Goal: Navigation & Orientation: Understand site structure

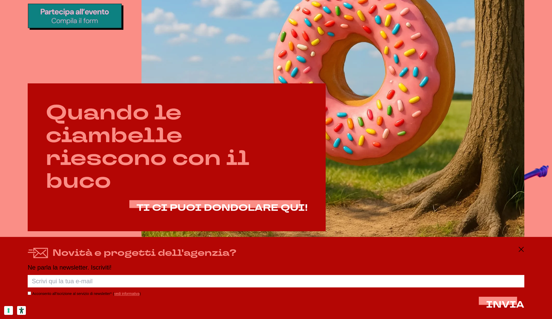
scroll to position [324, 0]
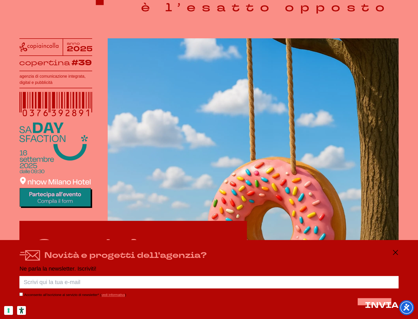
scroll to position [75, 0]
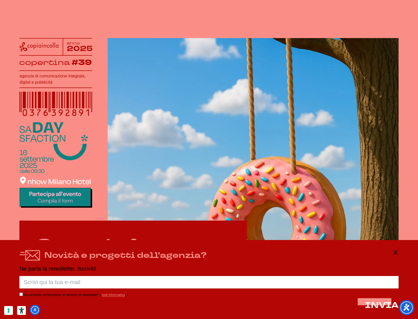
click at [127, 303] on form "Acconsento all’iscrizione al servizio di newsletter* ( vedi informativa ) INVIA…" at bounding box center [208, 295] width 379 height 38
drag, startPoint x: 96, startPoint y: 314, endPoint x: 48, endPoint y: 306, distance: 48.7
click at [96, 314] on div "Novità e progetti dell'agenzia? Ne parla la newsletter. Iscriviti! Porca palett…" at bounding box center [209, 279] width 418 height 79
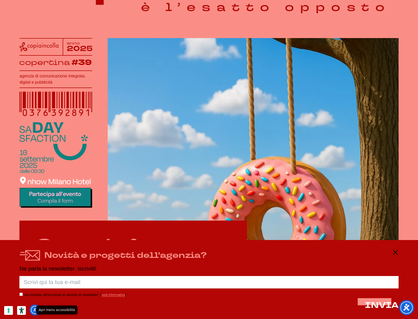
click at [36, 308] on span "Apri menu accessibilità" at bounding box center [35, 310] width 4 height 4
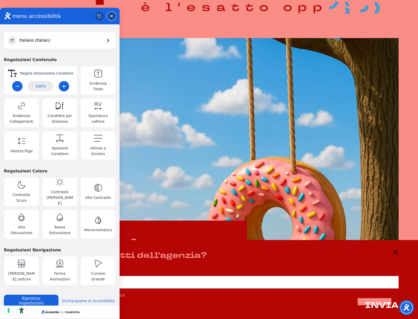
click at [113, 16] on button "Close" at bounding box center [111, 16] width 8 height 8
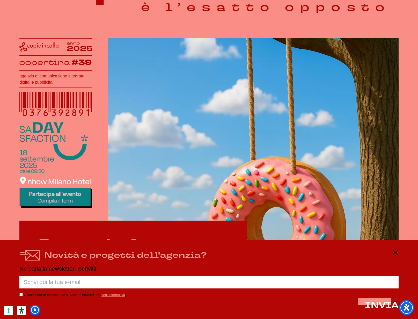
click at [23, 311] on icon "Strumenti di accessibilità" at bounding box center [21, 310] width 5 height 6
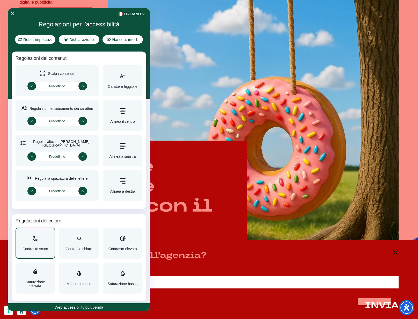
click at [24, 250] on span "Contrasto scuro" at bounding box center [36, 249] width 26 height 4
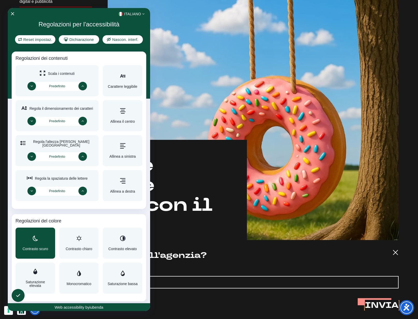
scroll to position [156, 0]
click at [41, 244] on div "Contrasto scuro" at bounding box center [36, 243] width 26 height 15
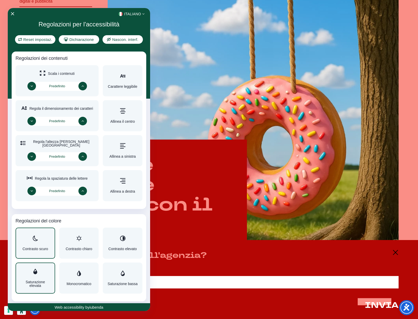
click at [33, 278] on div "Saturazione elevata" at bounding box center [35, 278] width 31 height 19
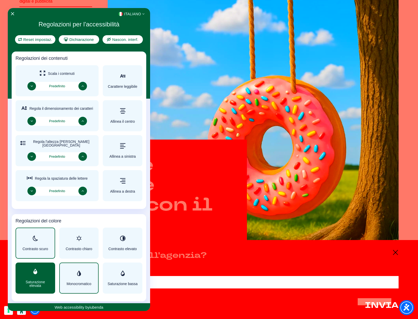
click at [82, 276] on div "Regolazioni per l'accessibilità" at bounding box center [79, 273] width 25 height 6
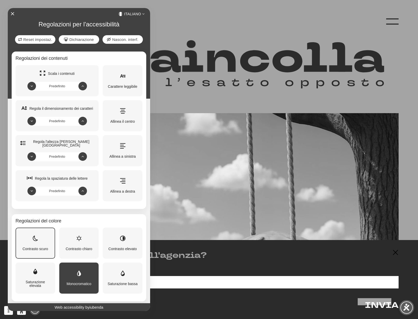
scroll to position [0, 0]
click at [32, 244] on div "Contrasto scuro" at bounding box center [36, 243] width 26 height 15
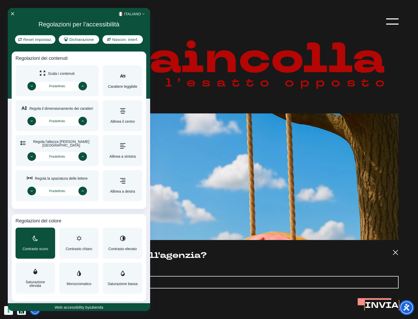
click at [13, 11] on div "<svg xmlns="http://www.w3.org/2000/svg" xml:space="preserve" viewBox="0 0 50 33…" at bounding box center [79, 14] width 142 height 7
click at [13, 12] on icon "Chiudi l'interfaccia di accessibilità" at bounding box center [13, 14] width 4 height 4
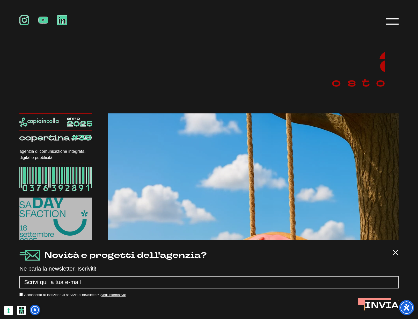
click at [131, 99] on div "anno 2025 copertina #39 agenzia di comunicazione integrata, digital e pubblicit…" at bounding box center [208, 229] width 379 height 419
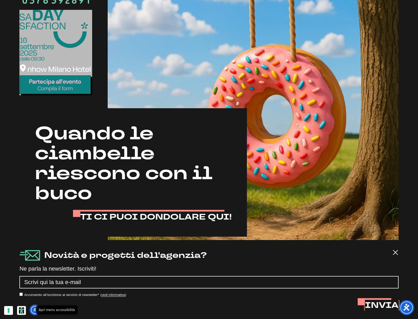
scroll to position [188, 0]
click at [32, 306] on button "Open accessibility menu" at bounding box center [35, 310] width 8 height 8
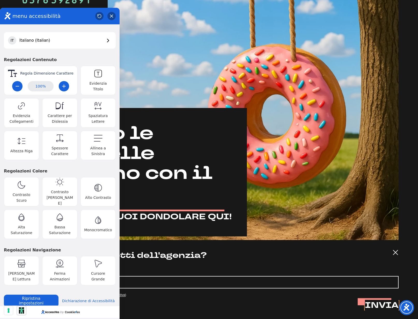
click at [21, 312] on icon "Strumenti di accessibilità" at bounding box center [21, 310] width 5 height 6
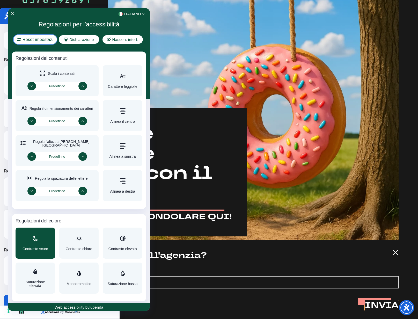
click at [46, 39] on span "Reset impostaz." at bounding box center [38, 39] width 31 height 4
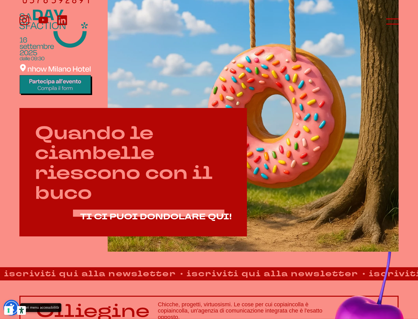
click at [11, 302] on button "Open accessibility menu" at bounding box center [11, 307] width 13 height 13
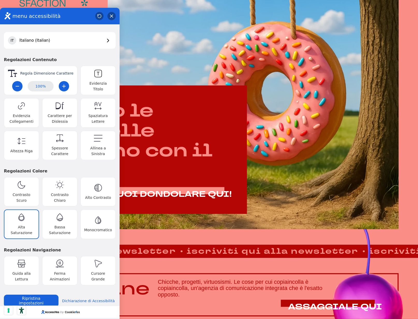
scroll to position [211, 0]
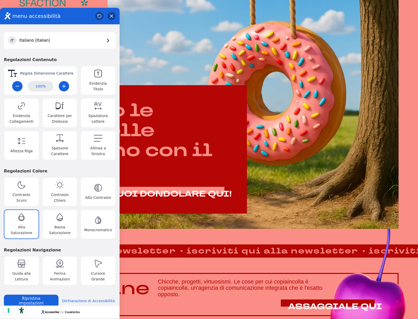
click at [24, 218] on button "Alta Saturazione Toggle high saturation setting" at bounding box center [21, 223] width 35 height 29
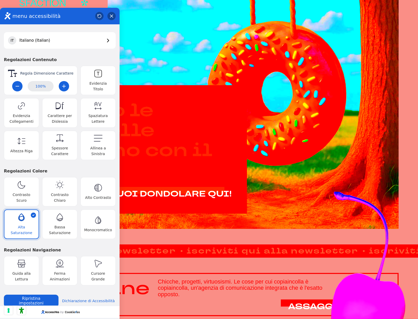
click at [24, 218] on button "Alta Saturazione Toggle high saturation setting" at bounding box center [21, 223] width 35 height 29
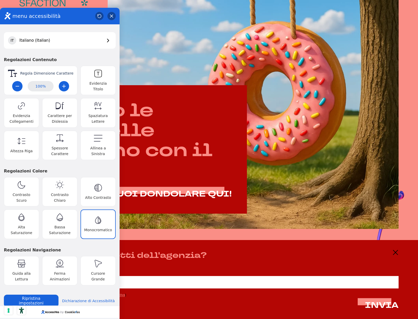
click at [102, 220] on button "Monocromatico Toggle monochrome setting" at bounding box center [97, 223] width 35 height 29
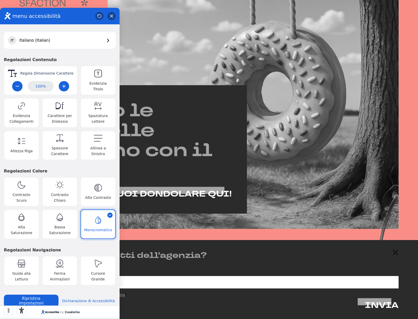
click at [102, 227] on span "Monocromatico" at bounding box center [98, 230] width 28 height 6
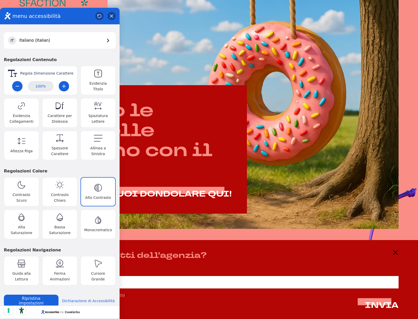
click at [104, 189] on button "Alto Contrasto Toggle high contrast setting" at bounding box center [97, 191] width 35 height 29
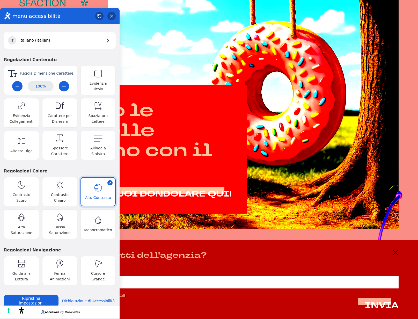
click at [104, 189] on button "Alto Contrasto Toggle high contrast setting" at bounding box center [97, 191] width 35 height 29
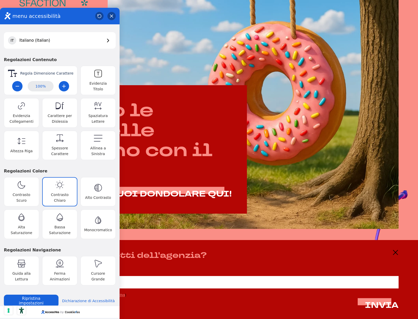
click at [55, 192] on span "Contrasto Chiaro" at bounding box center [60, 197] width 28 height 11
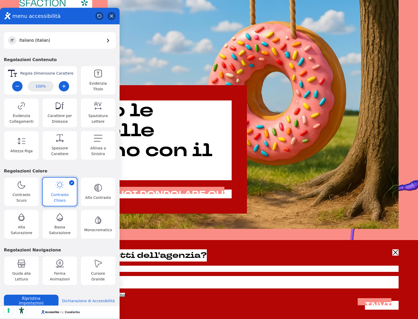
click at [55, 192] on span "Contrasto Chiaro" at bounding box center [60, 197] width 28 height 11
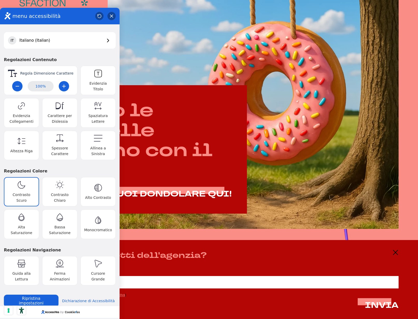
click at [23, 193] on span "Contrasto Scuro" at bounding box center [22, 197] width 28 height 11
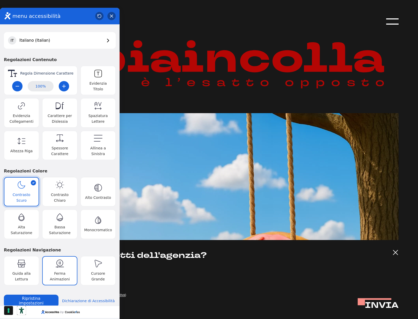
scroll to position [0, 0]
click at [26, 195] on span "Contrasto Scuro" at bounding box center [22, 197] width 28 height 11
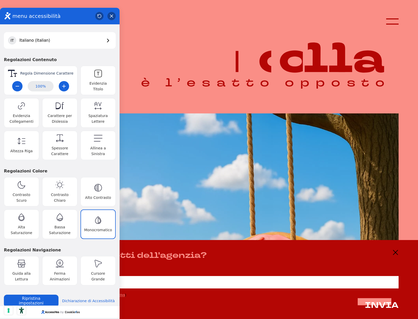
click at [100, 227] on span "Monocromatico" at bounding box center [98, 230] width 28 height 6
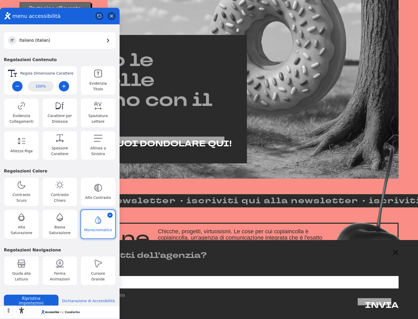
scroll to position [261, 0]
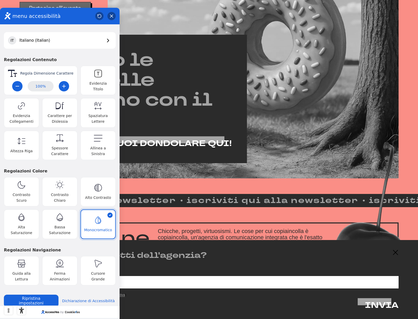
click at [91, 219] on button "Monocromatico Toggle monochrome setting" at bounding box center [97, 223] width 35 height 29
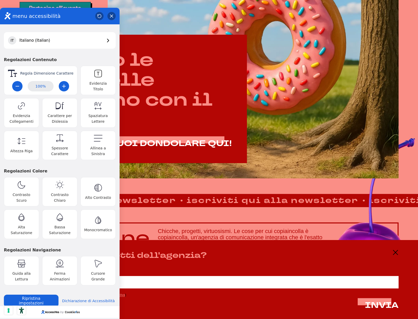
click at [395, 252] on div at bounding box center [209, 159] width 418 height 319
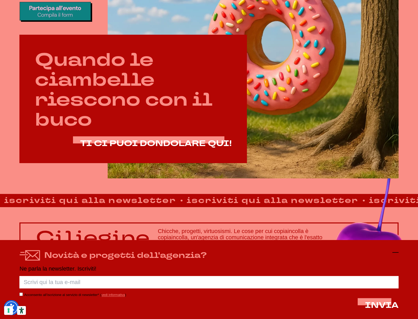
click at [395, 253] on icon at bounding box center [395, 252] width 6 height 6
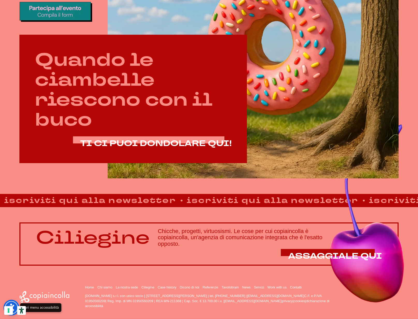
click at [13, 303] on button "Open accessibility menu" at bounding box center [11, 307] width 13 height 13
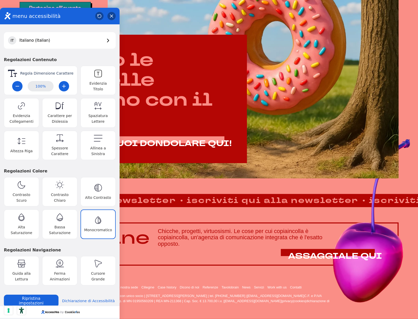
click at [87, 227] on span "Monocromatico" at bounding box center [98, 230] width 28 height 6
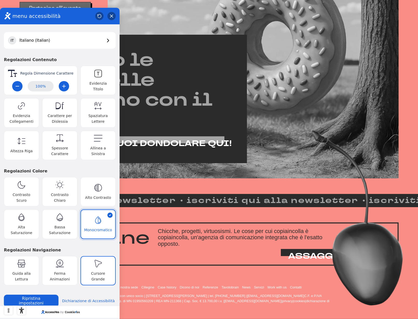
click at [98, 271] on span "Cursore Grande" at bounding box center [98, 275] width 28 height 11
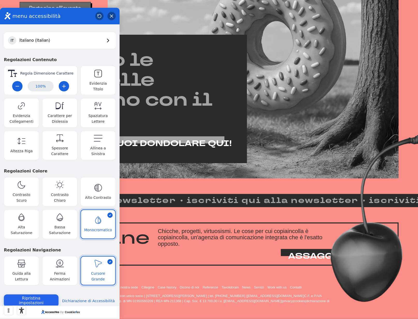
click at [36, 294] on button "Ripristina impostazioni" at bounding box center [31, 300] width 55 height 12
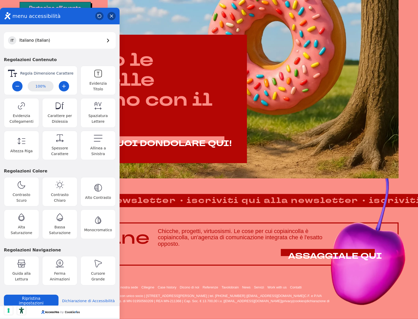
click at [110, 17] on icon "Close accessibility menu" at bounding box center [111, 16] width 3 height 4
